Goal: Task Accomplishment & Management: Manage account settings

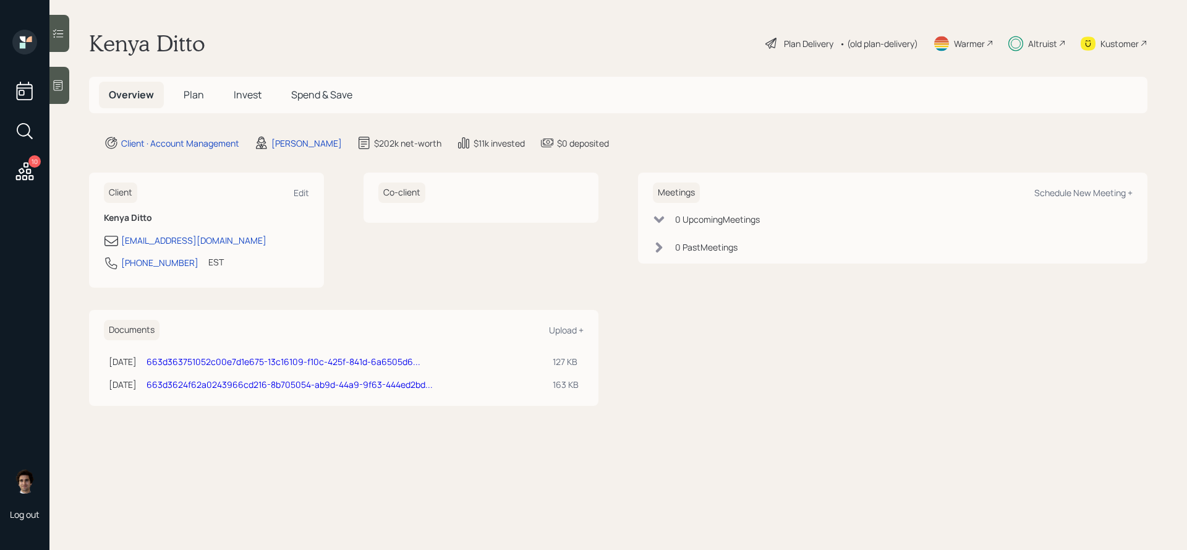
click at [189, 108] on h5 "Plan" at bounding box center [194, 95] width 40 height 27
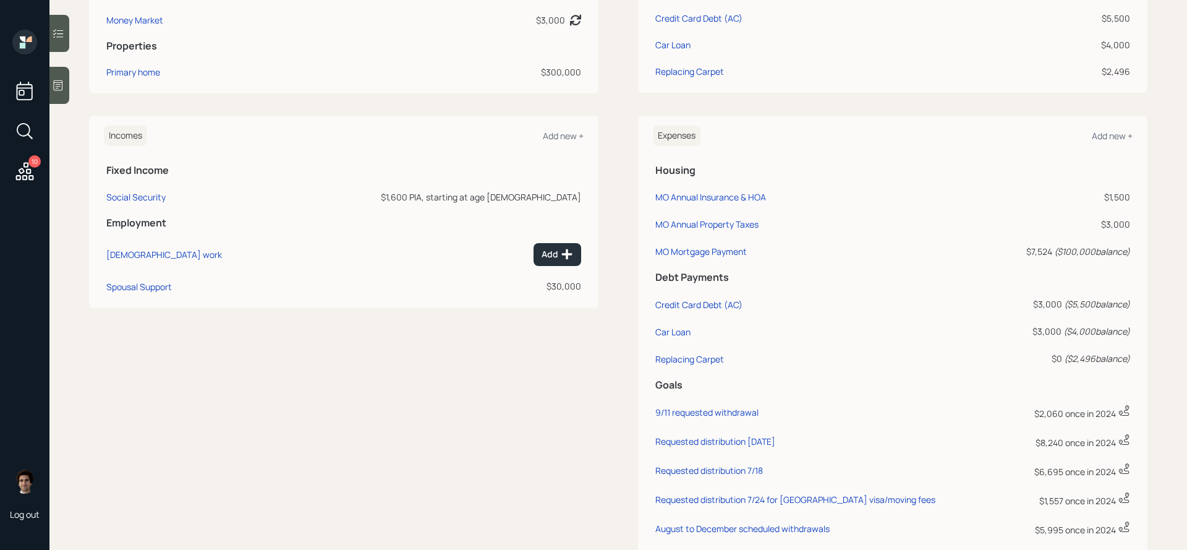
scroll to position [423, 0]
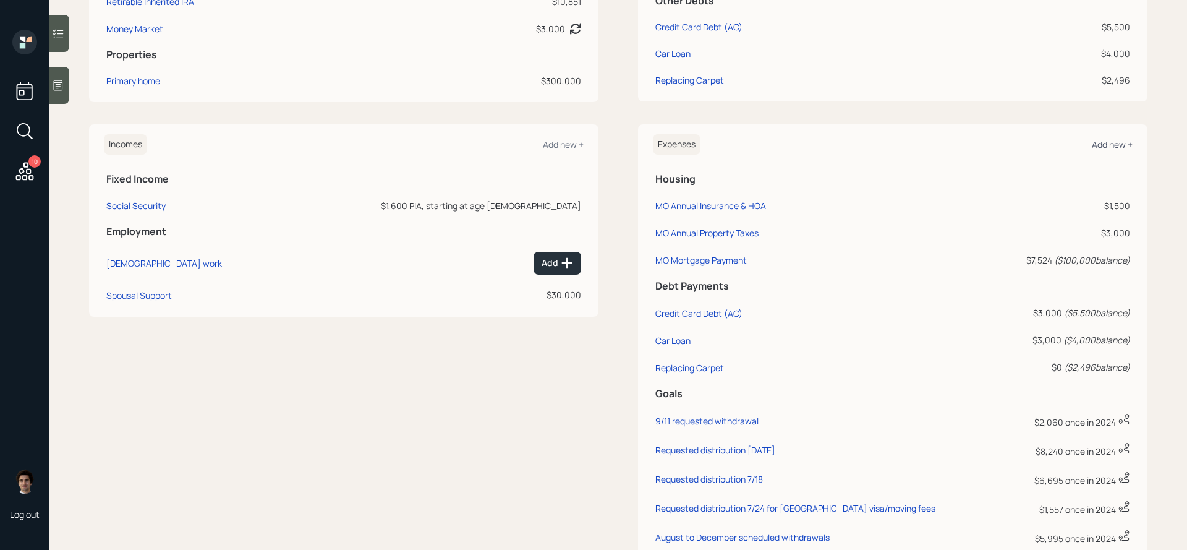
click at [1124, 150] on div "Add new +" at bounding box center [1112, 145] width 41 height 12
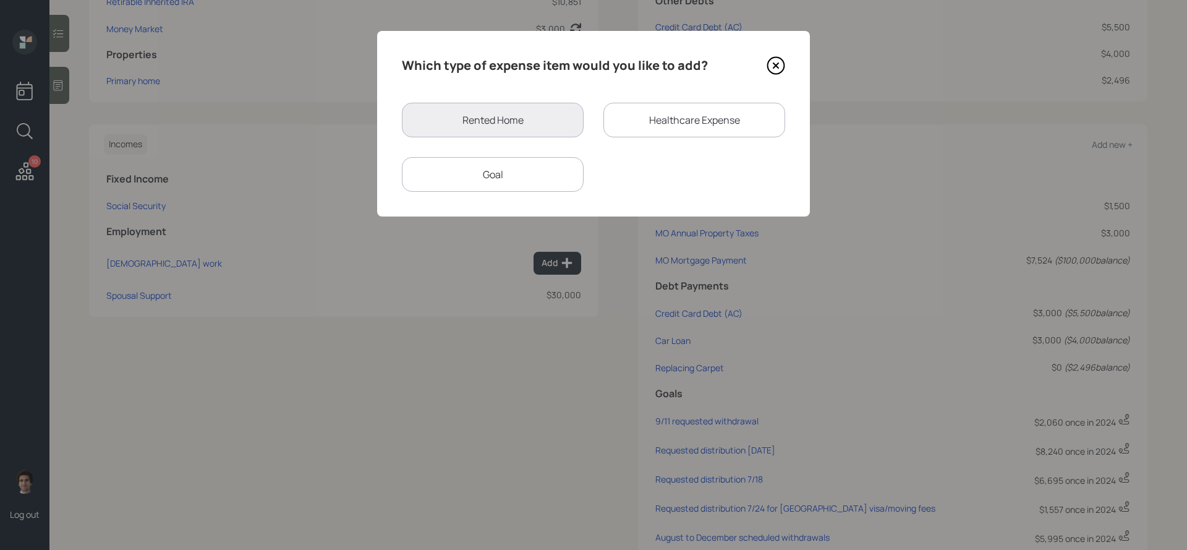
click at [576, 173] on div "Goal" at bounding box center [493, 174] width 182 height 35
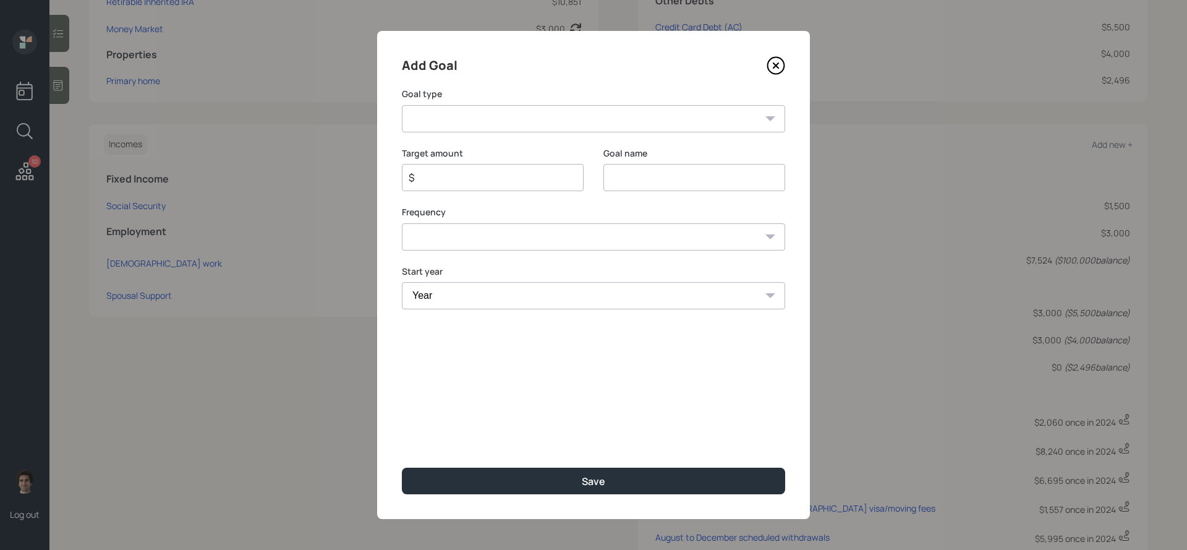
click at [516, 124] on select "Create an emergency fund Donate to charity Purchase a home Make a purchase Supp…" at bounding box center [593, 118] width 383 height 27
select select "other"
click at [402, 105] on select "Create an emergency fund Donate to charity Purchase a home Make a purchase Supp…" at bounding box center [593, 118] width 383 height 27
type input "Other"
click at [436, 166] on div "$" at bounding box center [493, 177] width 182 height 27
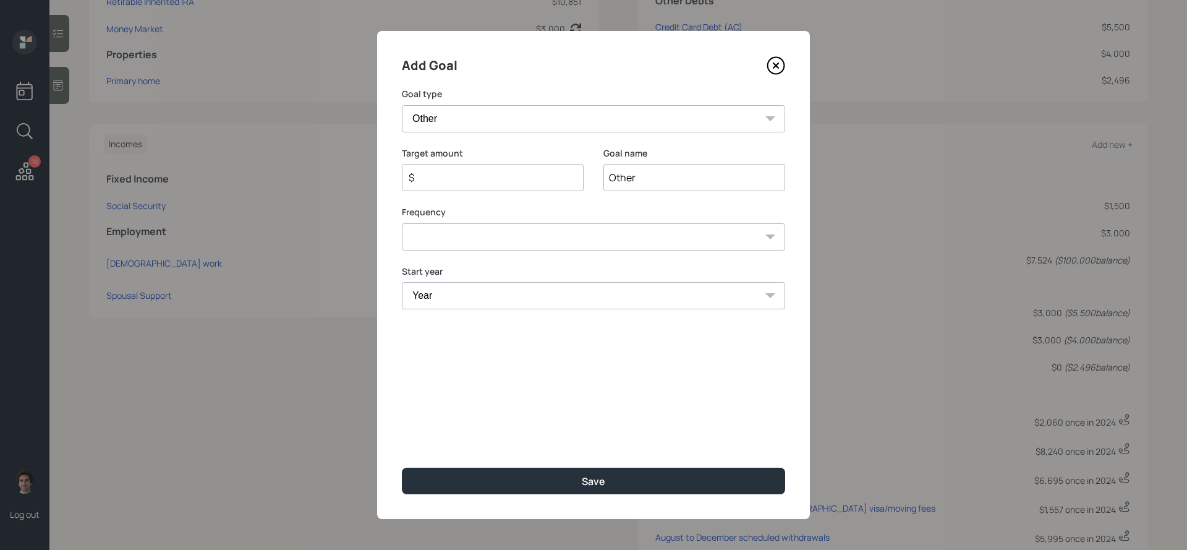
click at [436, 172] on input "$" at bounding box center [487, 177] width 161 height 15
type input "$ 400"
click at [616, 170] on input "Other" at bounding box center [695, 177] width 182 height 27
type input "08/26/2025 requested withdrawal"
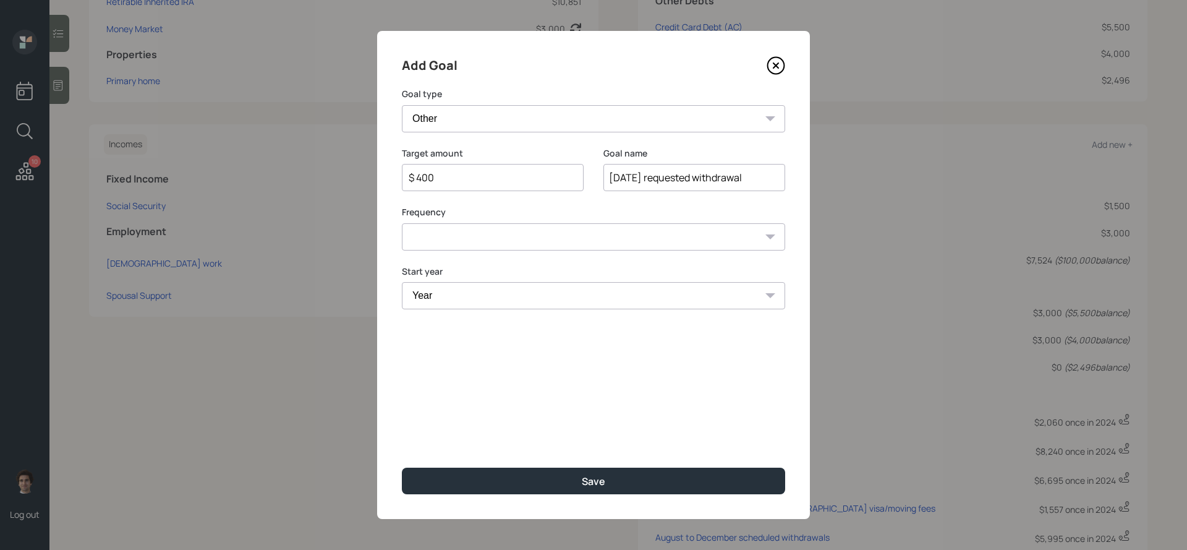
click at [554, 243] on select "One time Every 1 year Every 2 years Every 3 years Every 4 years Every 5 years E…" at bounding box center [593, 236] width 383 height 27
select select "0"
click at [402, 223] on select "One time Every 1 year Every 2 years Every 3 years Every 4 years Every 5 years E…" at bounding box center [593, 236] width 383 height 27
click at [549, 307] on select "Year 2025 2026 2027 2028 2029 2030 2031 2032 2033 2034 2035 2036 2037 2038 2039…" at bounding box center [593, 295] width 383 height 27
select select "2025"
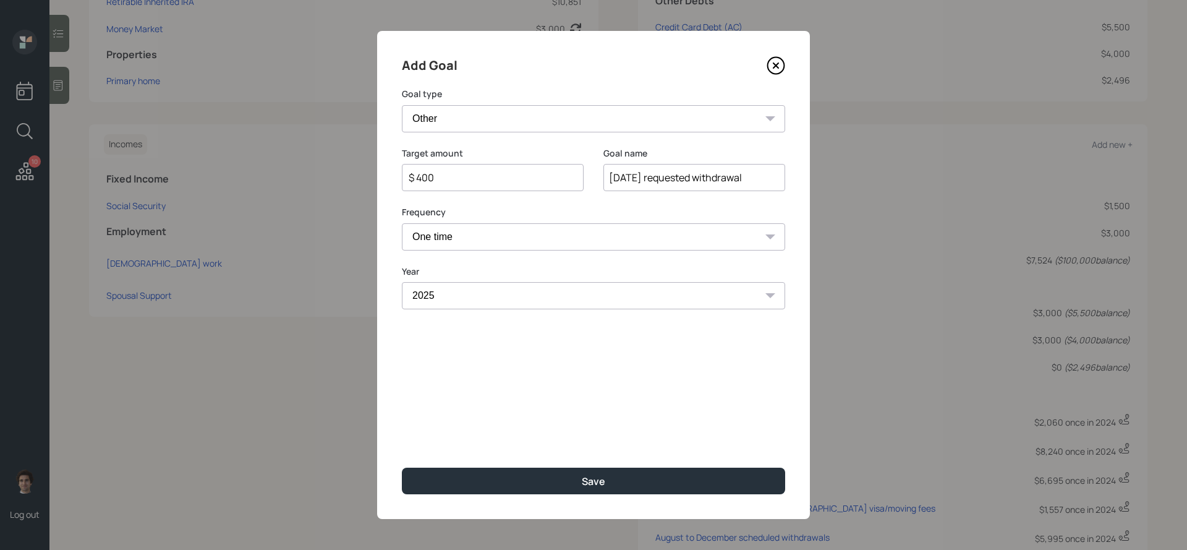
click at [402, 282] on select "Year 2025 2026 2027 2028 2029 2030 2031 2032 2033 2034 2035 2036 2037 2038 2039…" at bounding box center [593, 295] width 383 height 27
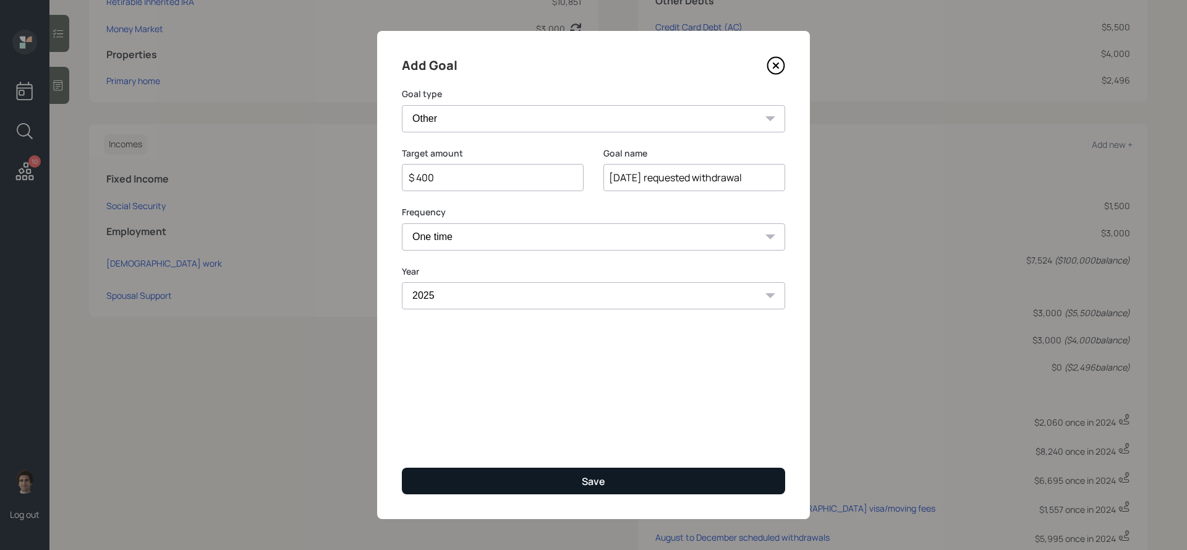
drag, startPoint x: 557, startPoint y: 454, endPoint x: 558, endPoint y: 469, distance: 15.0
click at [558, 461] on div "Add Goal Goal type Create an emergency fund Donate to charity Purchase a home M…" at bounding box center [593, 275] width 433 height 488
click at [558, 469] on button "Save" at bounding box center [593, 480] width 383 height 27
type input "$"
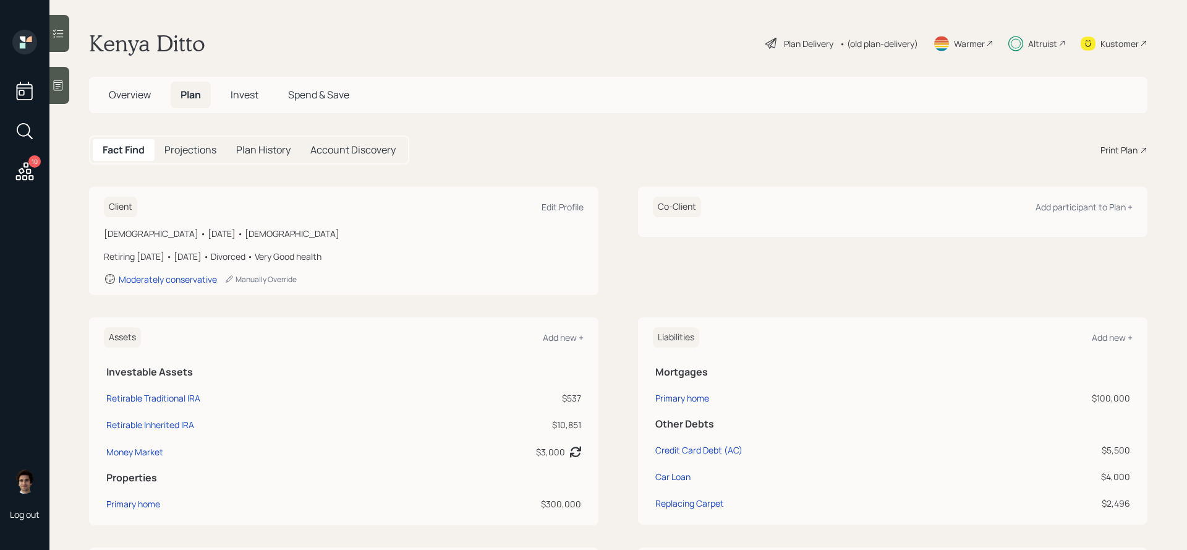
click at [236, 91] on span "Invest" at bounding box center [245, 95] width 28 height 14
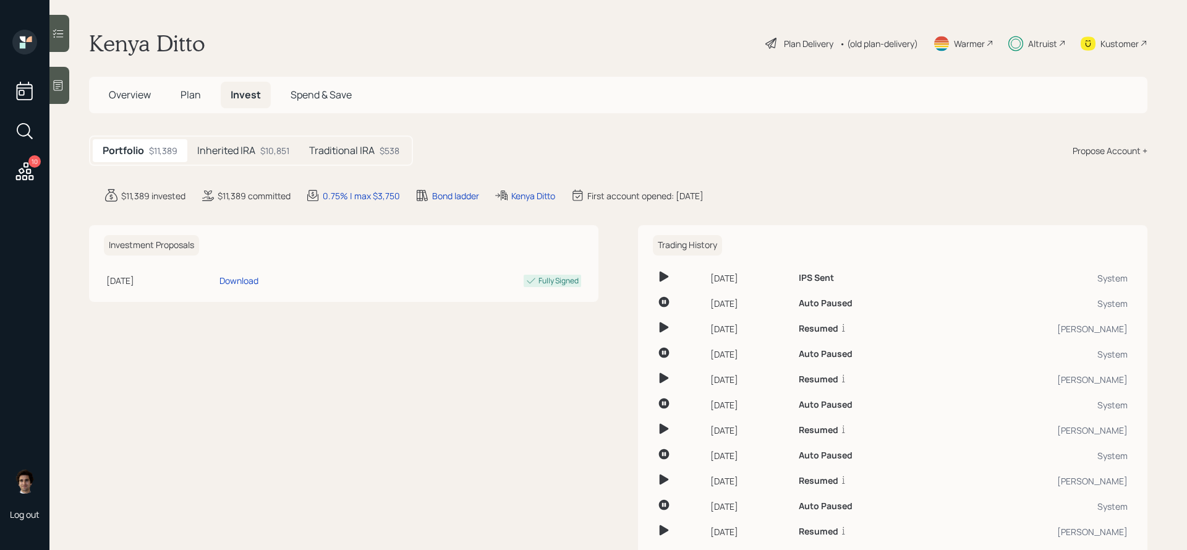
click at [267, 163] on div "Portfolio $11,389 Inherited IRA $10,851 Traditional IRA $538" at bounding box center [251, 150] width 324 height 30
click at [267, 153] on div "$10,851" at bounding box center [274, 150] width 29 height 13
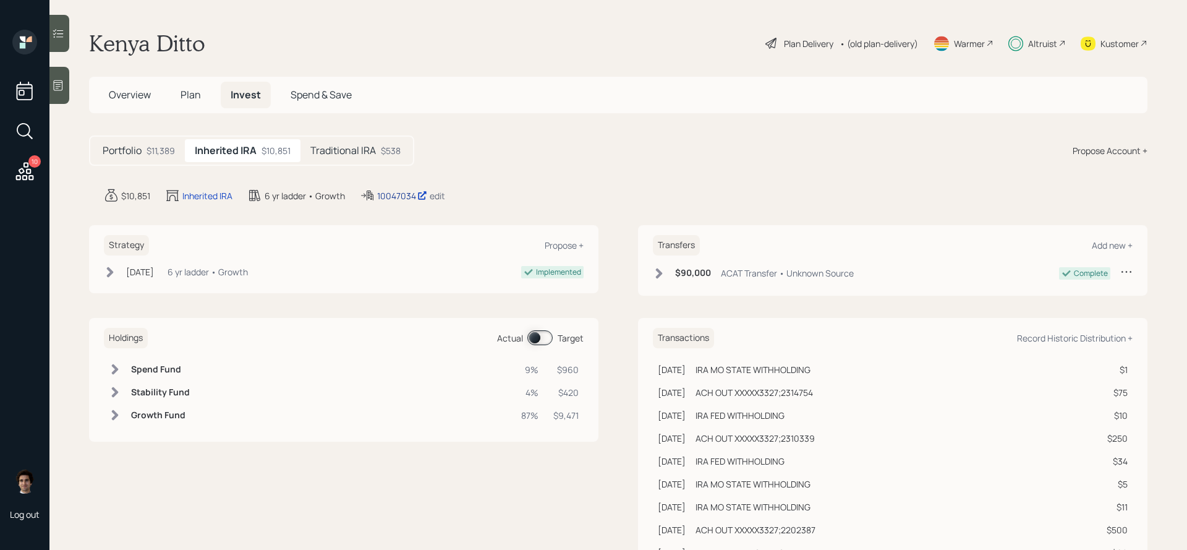
click at [382, 195] on div "10047034" at bounding box center [402, 195] width 50 height 13
click at [23, 189] on div "10 Log out" at bounding box center [24, 275] width 49 height 550
click at [23, 178] on icon at bounding box center [25, 171] width 22 height 22
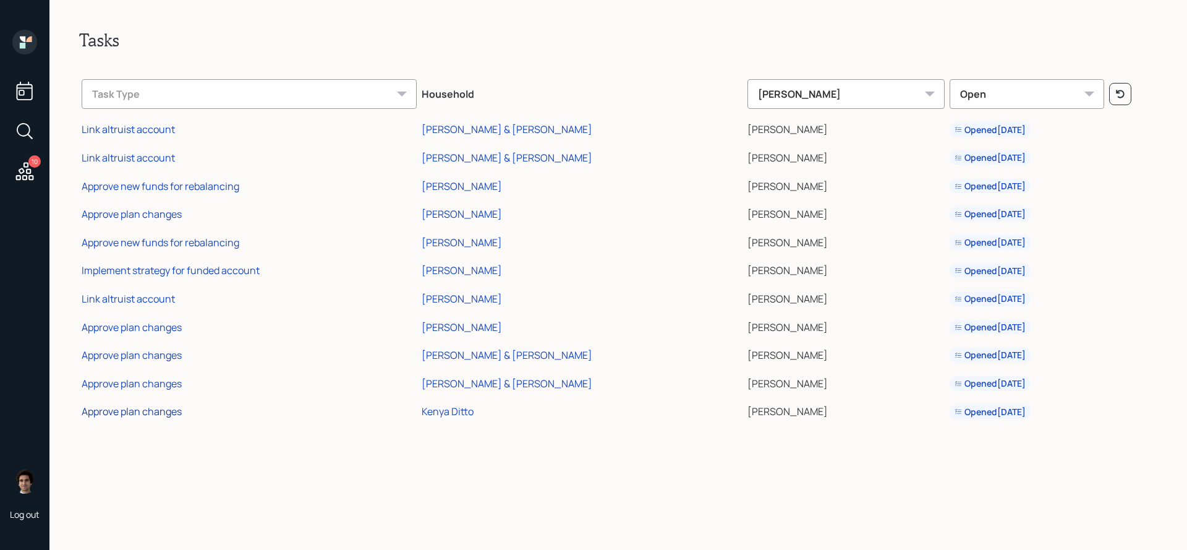
click at [99, 411] on div "Approve plan changes" at bounding box center [132, 411] width 100 height 14
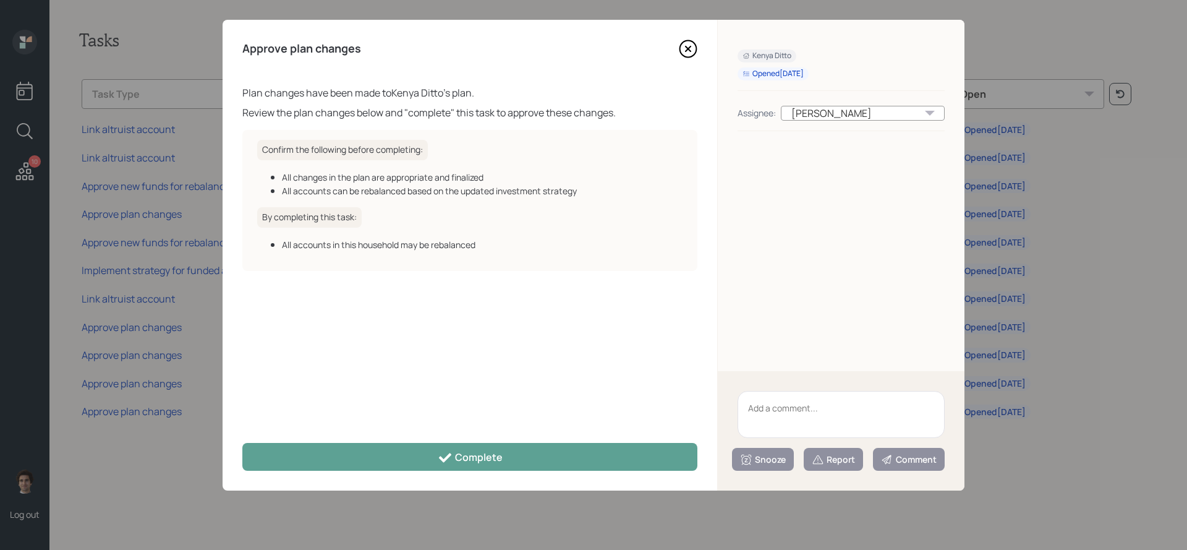
click at [484, 432] on div "Approve plan changes Plan changes have been made to Kenya Ditto 's plan. Review…" at bounding box center [470, 255] width 495 height 471
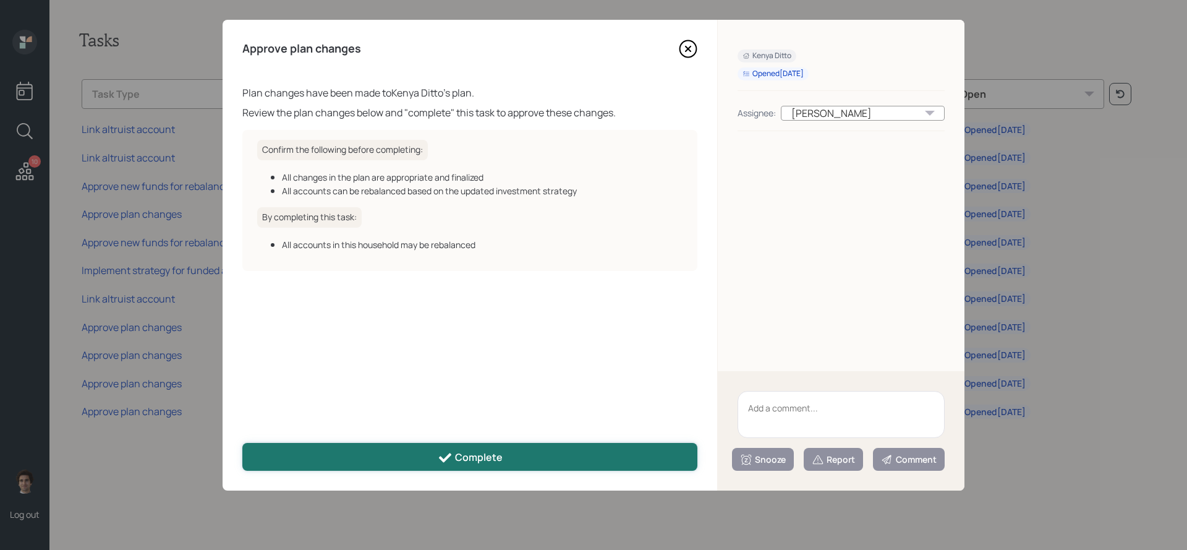
click at [484, 450] on div "Complete" at bounding box center [470, 457] width 65 height 15
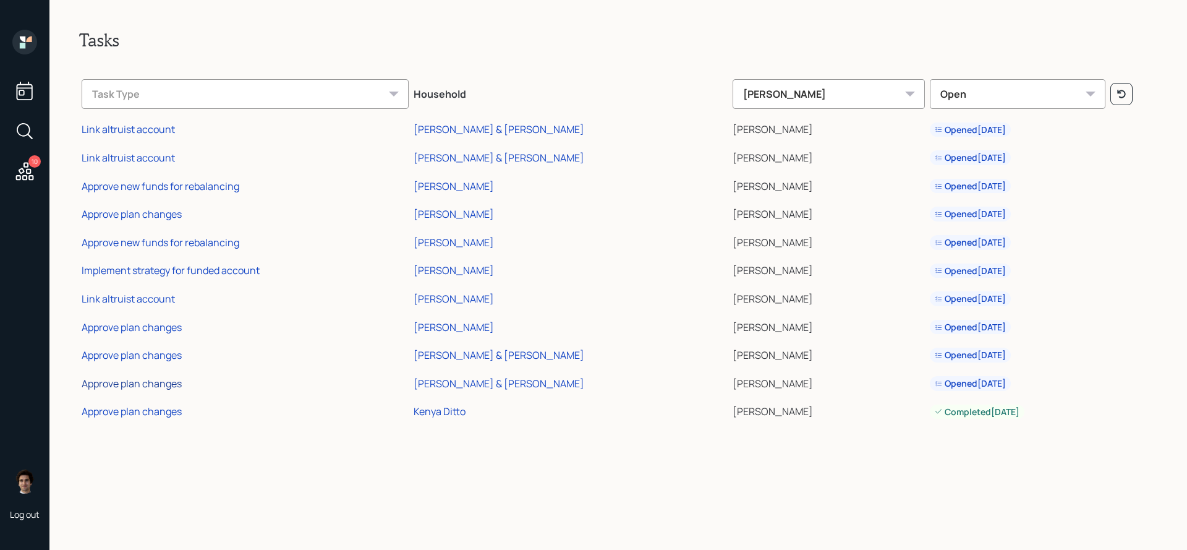
click at [147, 378] on div "Approve plan changes" at bounding box center [132, 384] width 100 height 14
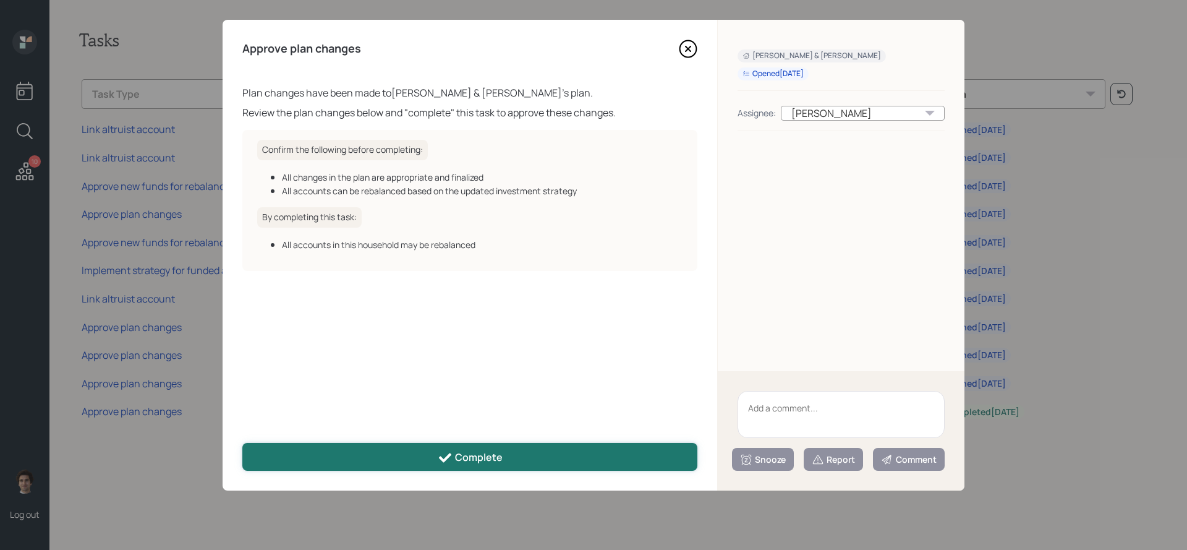
click at [357, 450] on button "Complete" at bounding box center [469, 457] width 455 height 28
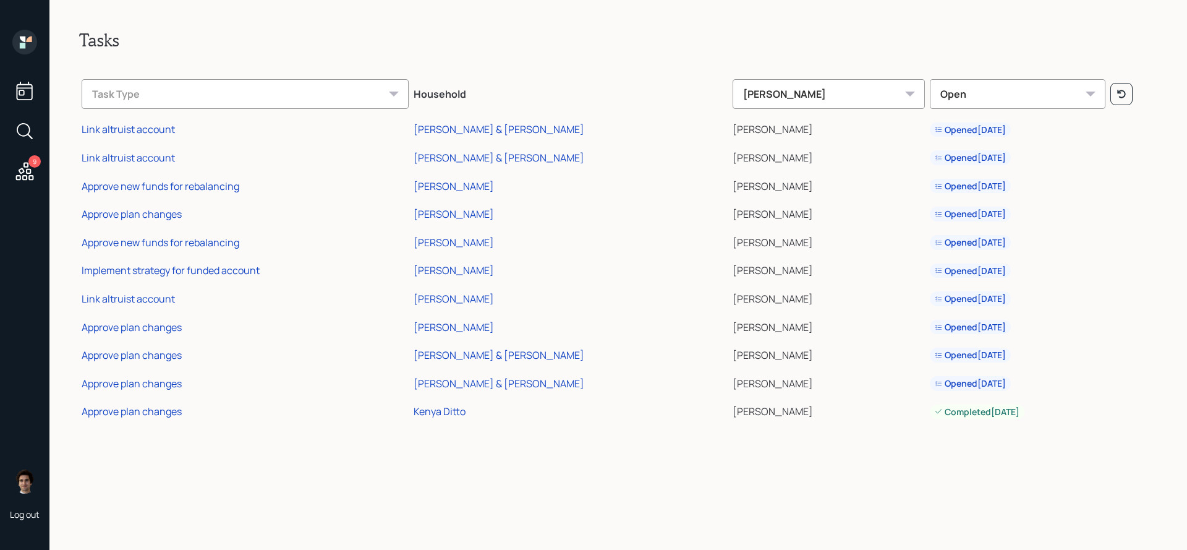
click at [117, 359] on div "Approve plan changes" at bounding box center [132, 355] width 100 height 14
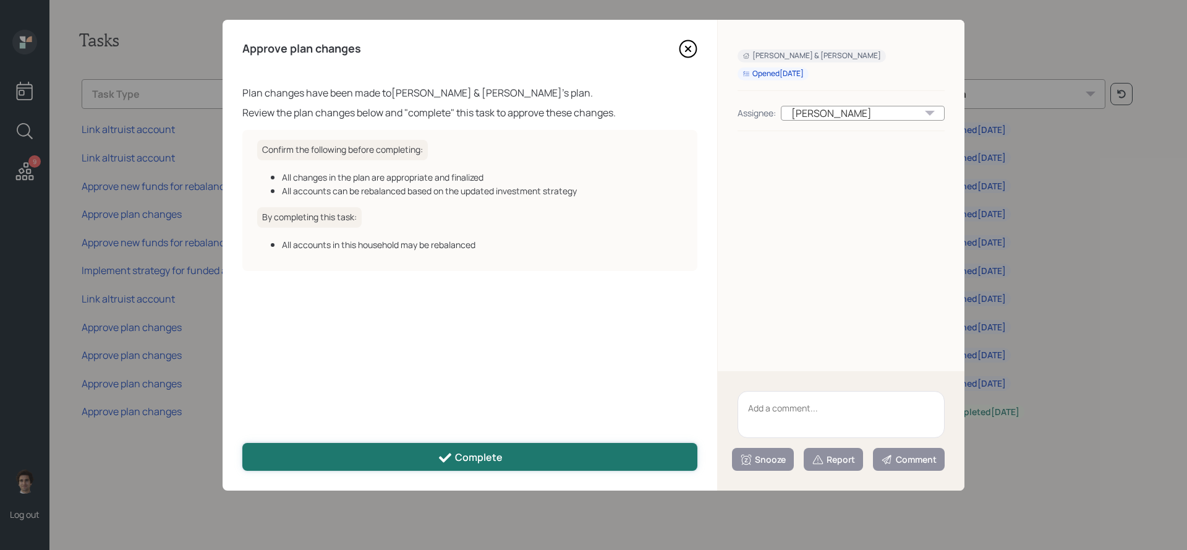
click at [340, 451] on button "Complete" at bounding box center [469, 457] width 455 height 28
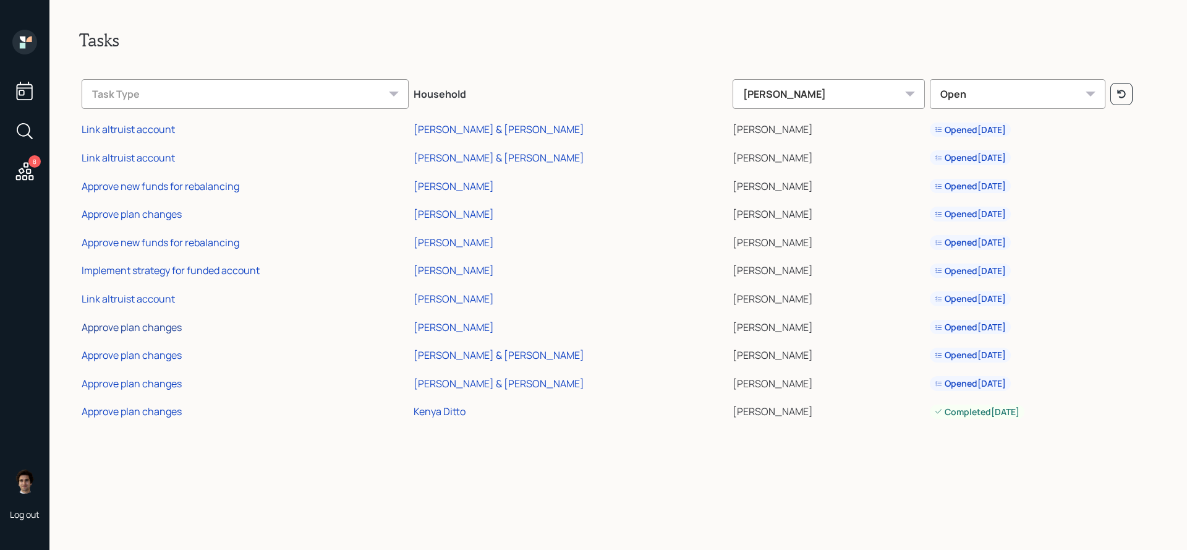
click at [106, 326] on div "Approve plan changes" at bounding box center [132, 327] width 100 height 14
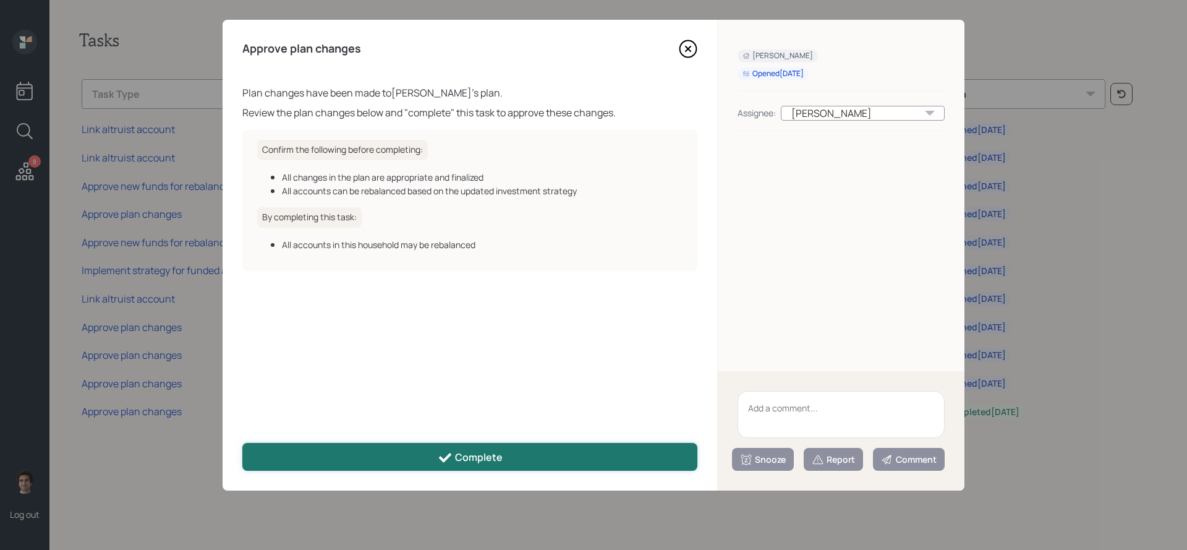
click at [301, 452] on button "Complete" at bounding box center [469, 457] width 455 height 28
